Goal: Check status: Check status

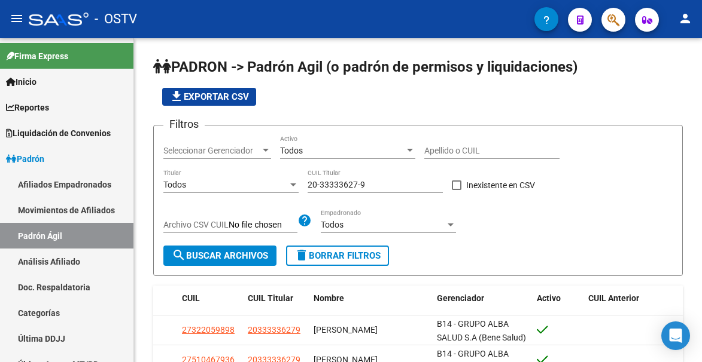
scroll to position [120, 0]
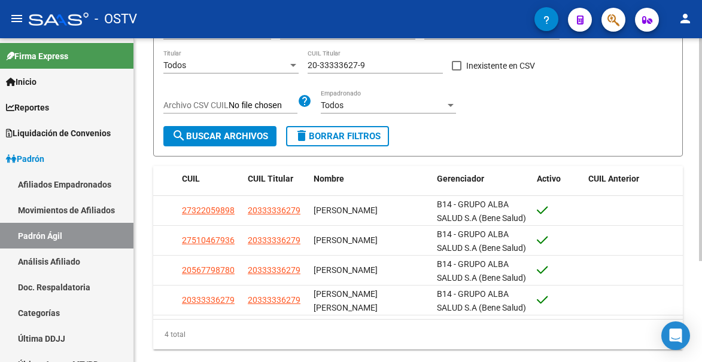
click at [344, 132] on span "delete Borrar Filtros" at bounding box center [337, 136] width 86 height 11
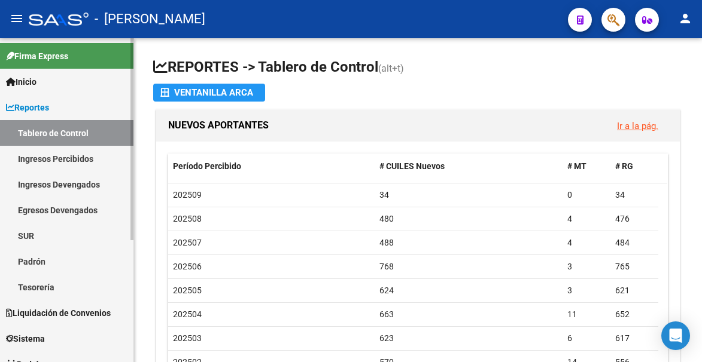
scroll to position [120, 0]
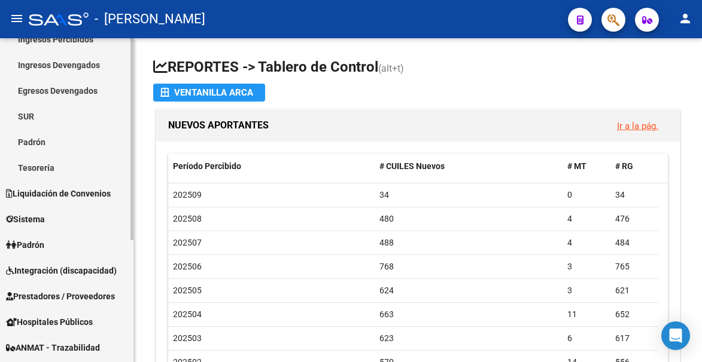
click at [38, 234] on link "Padrón" at bounding box center [66, 245] width 133 height 26
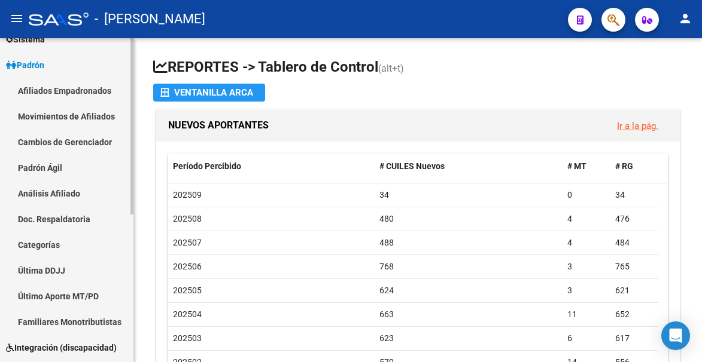
click at [64, 167] on link "Padrón Ágil" at bounding box center [66, 168] width 133 height 26
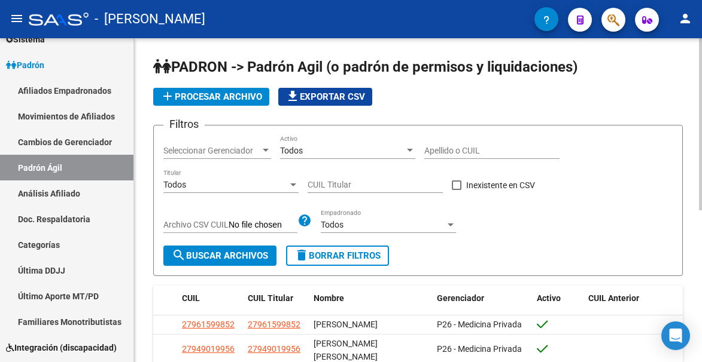
click at [361, 178] on div "CUIL Titular" at bounding box center [374, 181] width 135 height 24
paste input "20-94928754-9"
type input "20-94928754-9"
click at [240, 250] on button "search Buscar Archivos" at bounding box center [219, 256] width 113 height 20
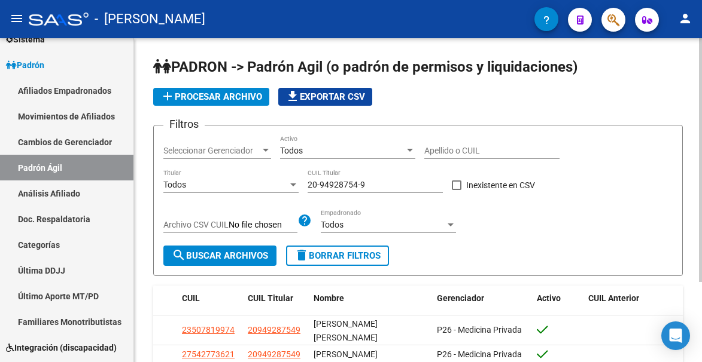
scroll to position [106, 0]
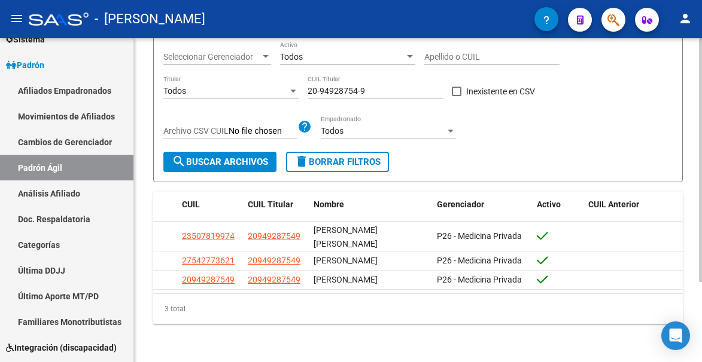
click at [328, 157] on span "delete Borrar Filtros" at bounding box center [337, 162] width 86 height 11
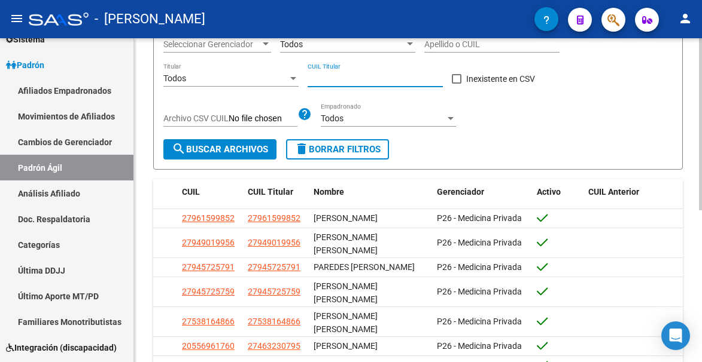
click at [361, 81] on input "CUIL Titular" at bounding box center [374, 79] width 135 height 10
paste input "20-28327299-1"
type input "20-28327299-1"
click at [248, 146] on span "search Buscar Archivos" at bounding box center [220, 149] width 96 height 11
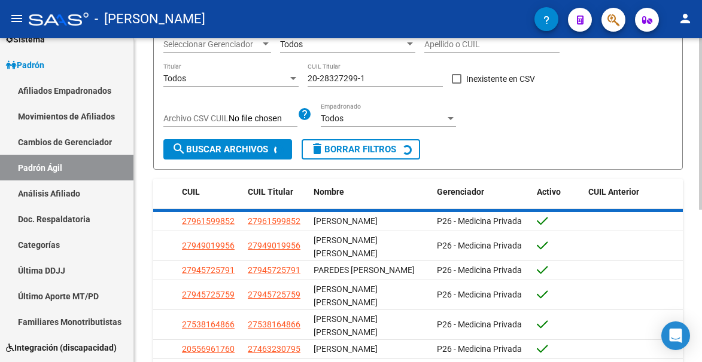
scroll to position [57, 0]
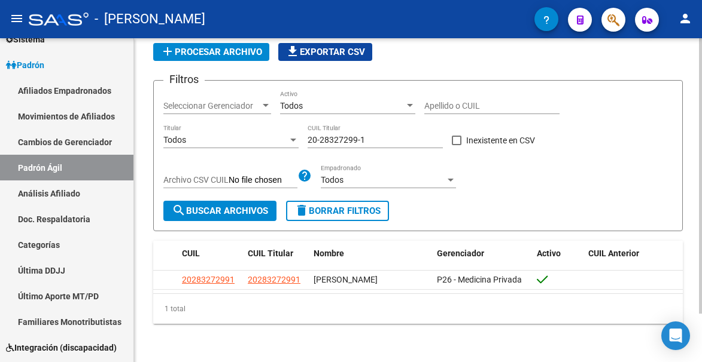
click at [317, 206] on span "delete Borrar Filtros" at bounding box center [337, 211] width 86 height 11
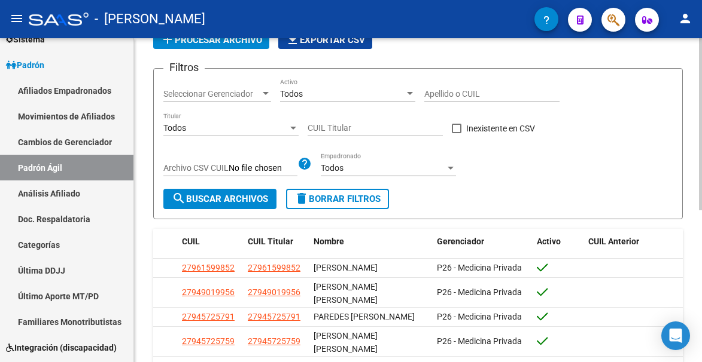
click at [349, 140] on div "CUIL Titular" at bounding box center [374, 129] width 135 height 34
click at [345, 132] on div "CUIL Titular" at bounding box center [374, 124] width 135 height 24
click at [343, 129] on input "CUIL Titular" at bounding box center [374, 128] width 135 height 10
paste input "20-34433288-7"
type input "20-34433288-7"
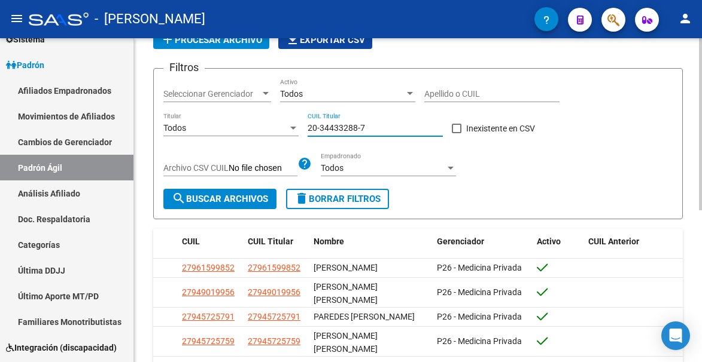
click at [247, 190] on button "search Buscar Archivos" at bounding box center [219, 199] width 113 height 20
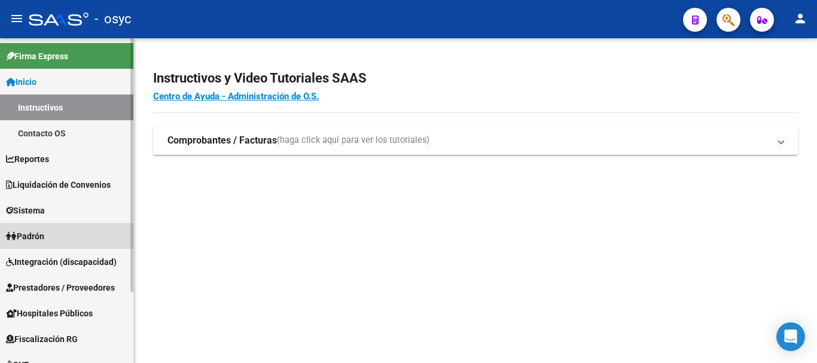
click at [65, 230] on link "Padrón" at bounding box center [66, 236] width 133 height 26
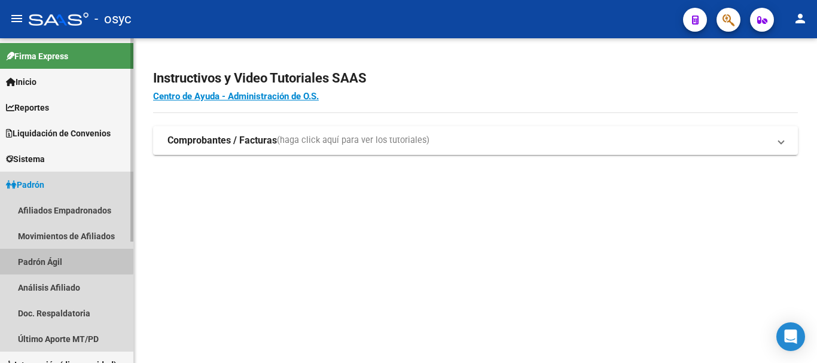
click at [56, 254] on link "Padrón Ágil" at bounding box center [66, 262] width 133 height 26
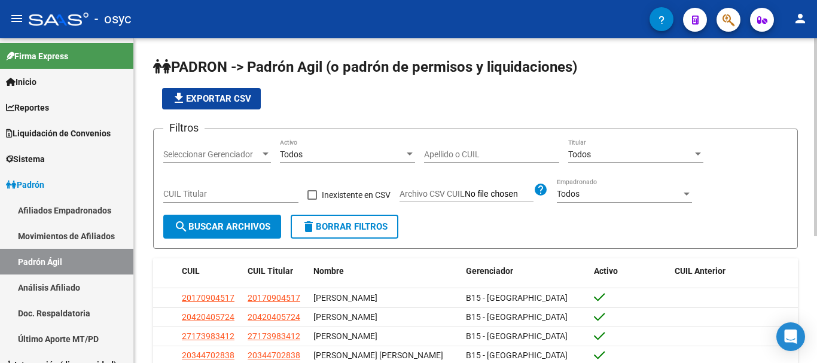
click at [237, 193] on input "CUIL Titular" at bounding box center [230, 194] width 135 height 10
paste input "20-33723522-1"
type input "20-33723522-1"
click at [244, 233] on button "search Buscar Archivos" at bounding box center [222, 227] width 118 height 24
